Goal: Find specific page/section: Locate a particular part of the current website

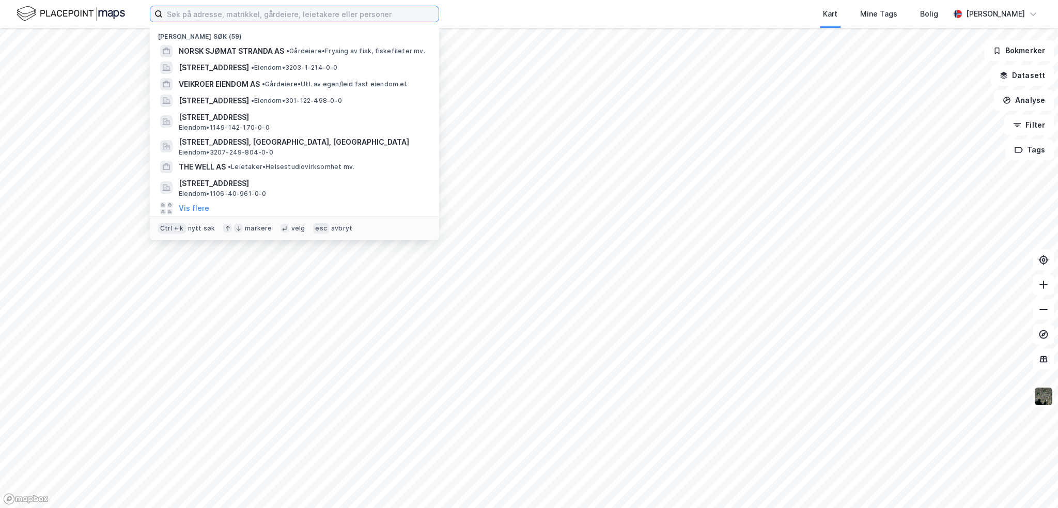
click at [223, 13] on input at bounding box center [301, 13] width 276 height 15
paste input "[DEMOGRAPHIC_DATA][STREET_ADDRESS]"
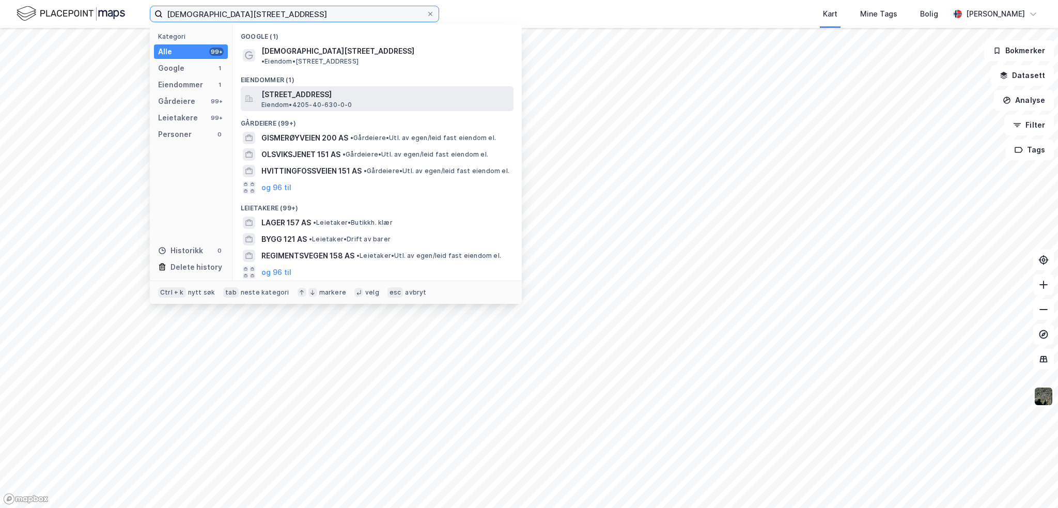
type input "[DEMOGRAPHIC_DATA][STREET_ADDRESS]"
